Goal: Task Accomplishment & Management: Use online tool/utility

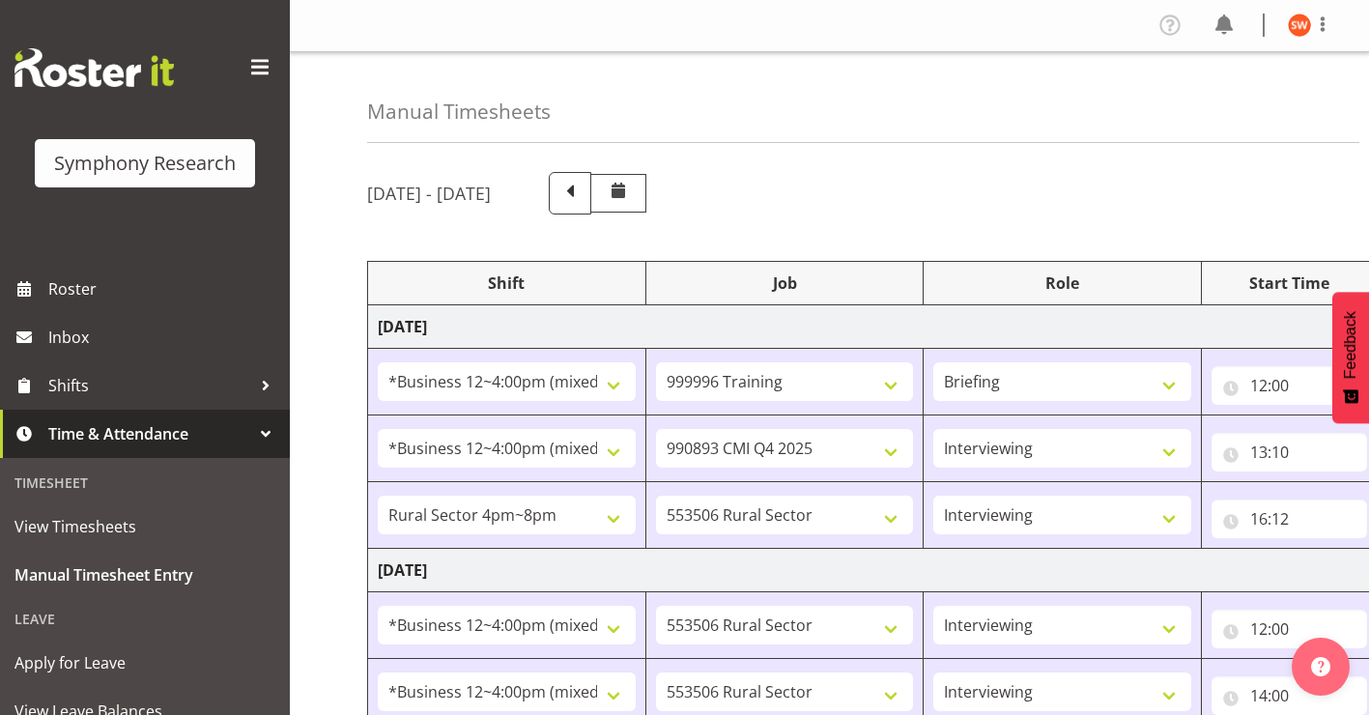
select select "81741"
select select "757"
select select "81741"
select select "10575"
select select "47"
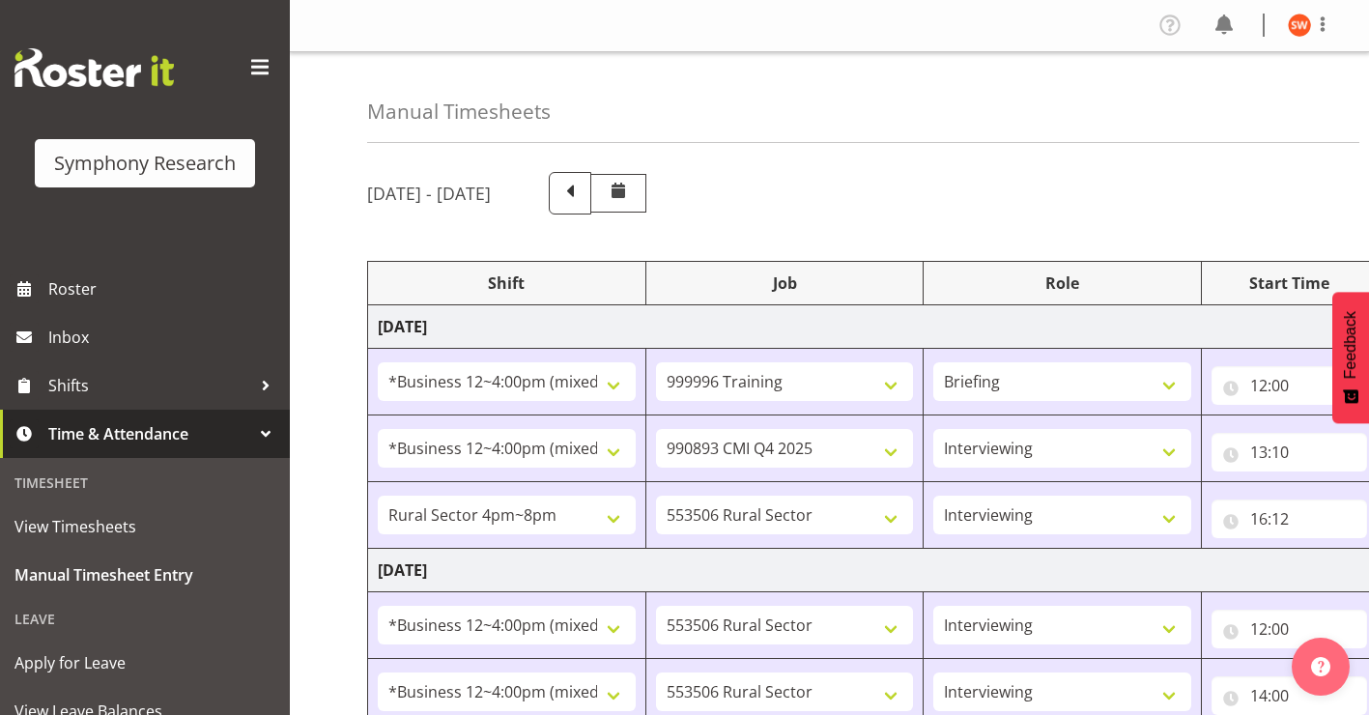
select select "81298"
select select "10587"
select select "47"
select select "81741"
select select "10587"
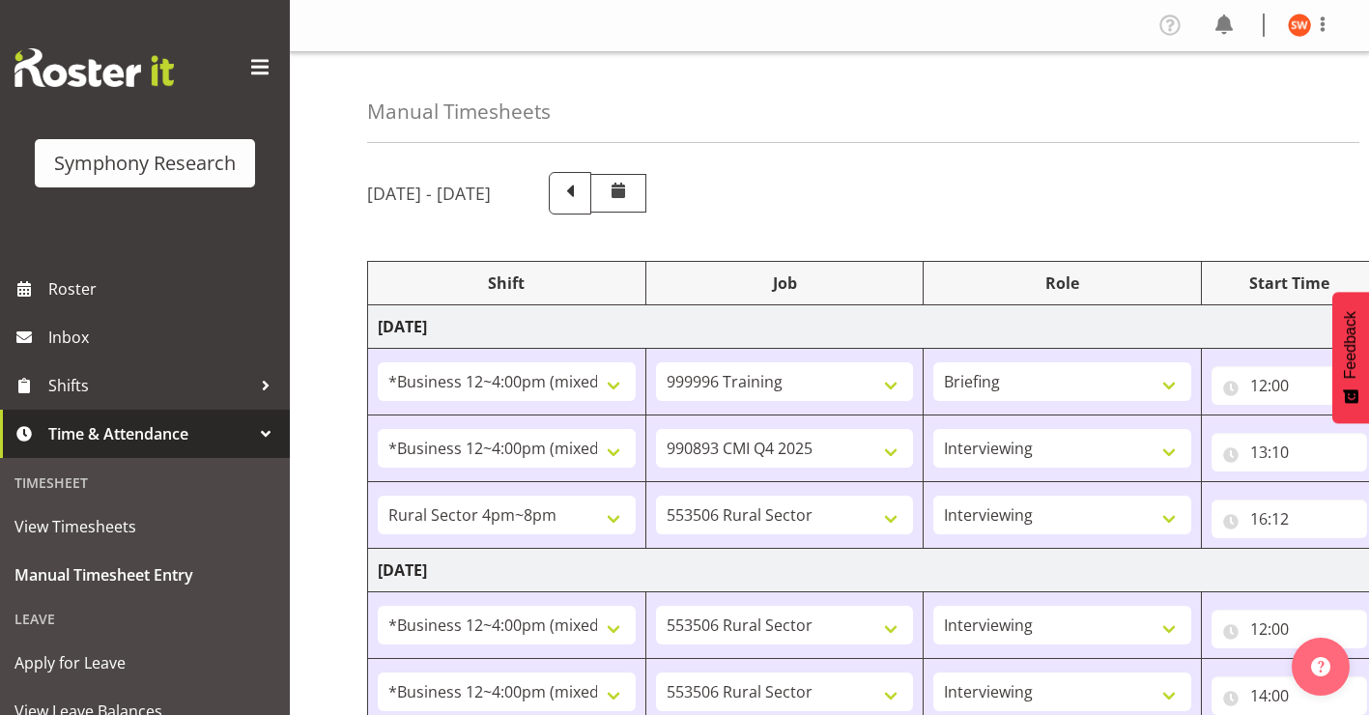
select select "47"
select select "81741"
select select "10587"
select select "47"
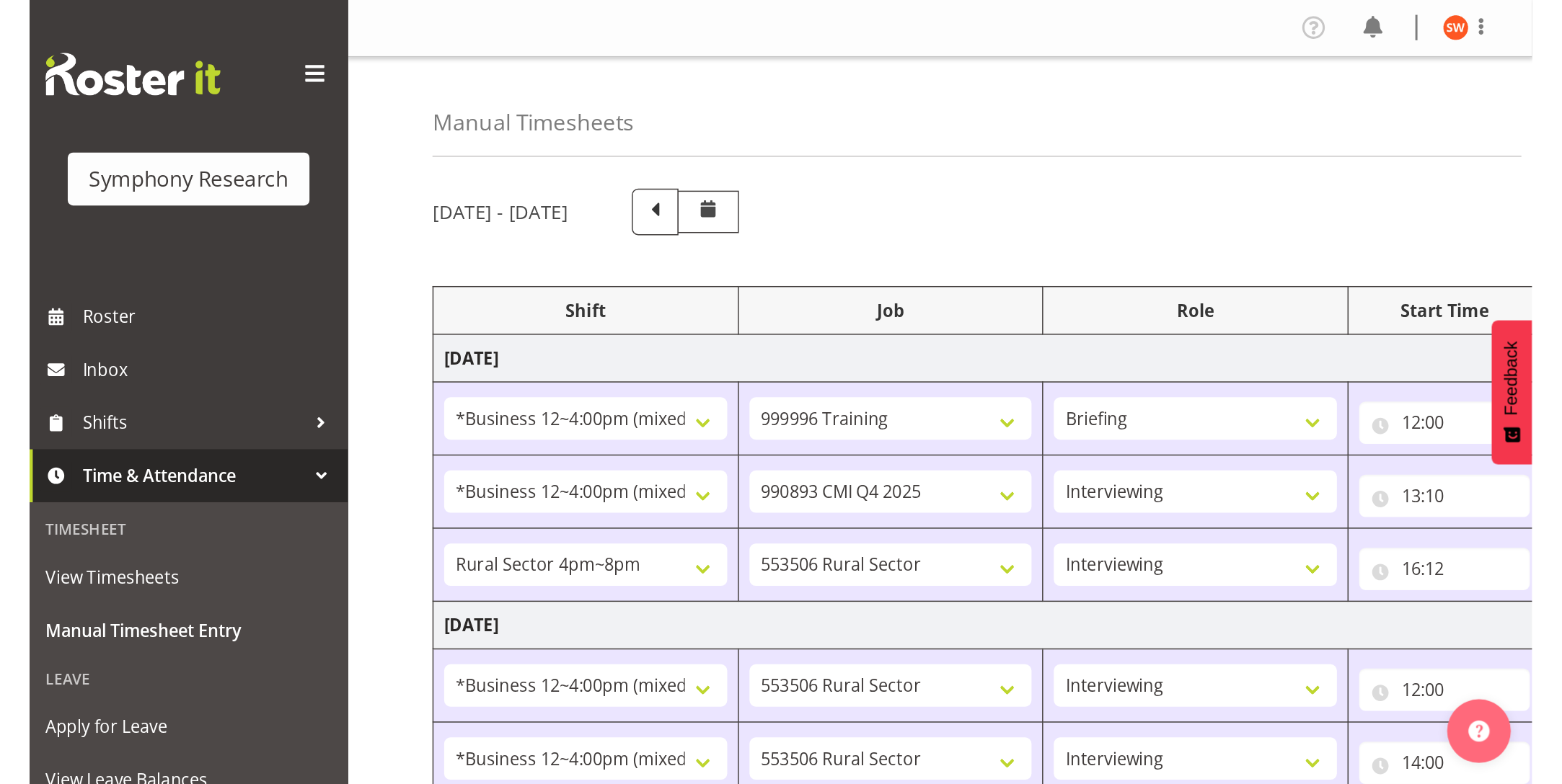
scroll to position [272, 0]
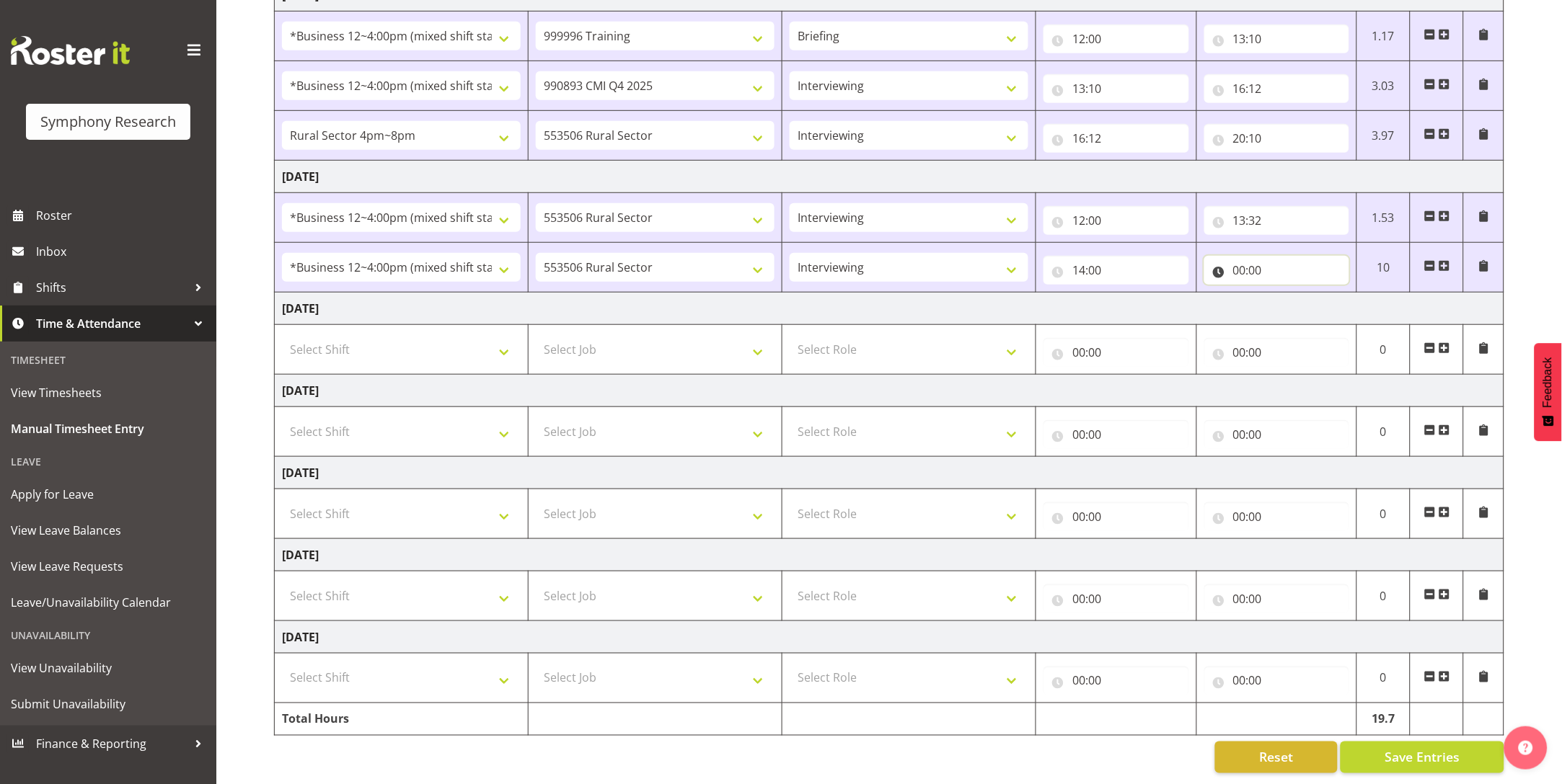
click at [1021, 256] on input "00:00" at bounding box center [1276, 270] width 145 height 29
click at [1021, 293] on select "00 01 02 03 04 05 06 07 08 09 10 11 12 13 14 15 16 17 18 19 20 21 22 23" at bounding box center [1302, 307] width 32 height 29
click at [1021, 139] on div "September 29th - October 5th 2025 Shift Job Role Start Time End Time Total Mond…" at bounding box center [918, 326] width 1288 height 915
click at [49, 214] on span "Roster" at bounding box center [122, 215] width 173 height 22
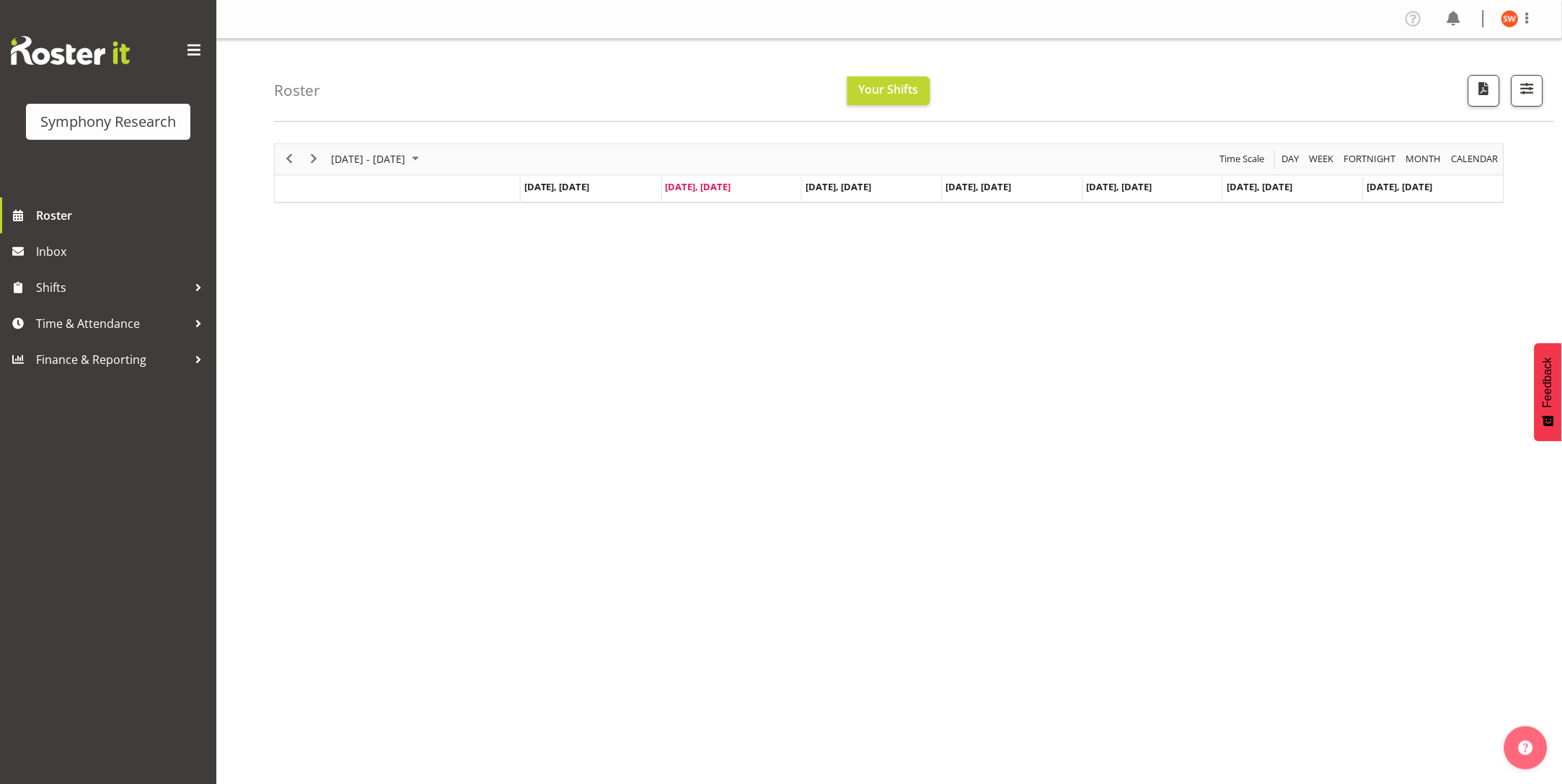
click at [710, 193] on span "[DATE], [DATE]" at bounding box center [699, 186] width 66 height 13
click at [707, 188] on span "[DATE], [DATE]" at bounding box center [699, 186] width 66 height 13
click at [693, 393] on div "[DATE] - [DATE] [DATE] Day Week Fortnight Month calendar Month Agenda Time Scal…" at bounding box center [918, 421] width 1288 height 577
click at [708, 183] on span "[DATE], [DATE]" at bounding box center [699, 186] width 66 height 13
